Goal: Information Seeking & Learning: Check status

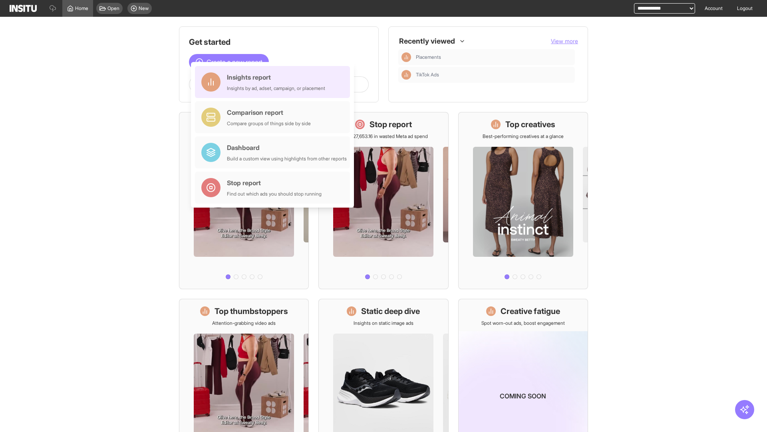
click at [275, 82] on div "Insights report Insights by ad, adset, campaign, or placement" at bounding box center [276, 81] width 98 height 19
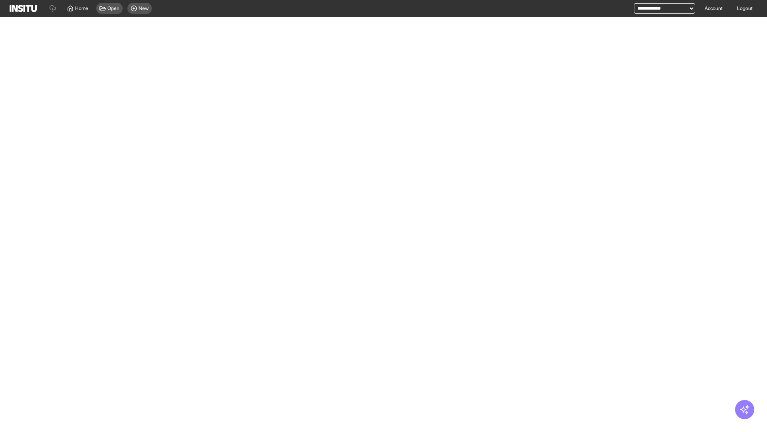
select select "**"
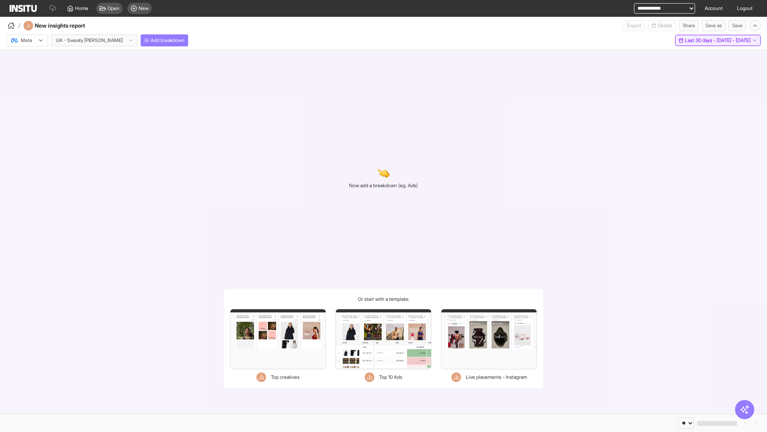
click at [701, 40] on span "Last 30 days - [DATE] - [DATE]" at bounding box center [718, 40] width 66 height 6
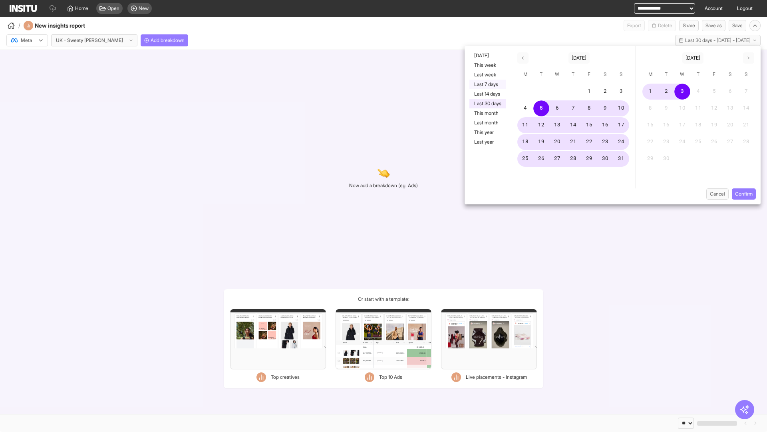
click at [487, 84] on button "Last 7 days" at bounding box center [488, 85] width 37 height 10
